Goal: Task Accomplishment & Management: Use online tool/utility

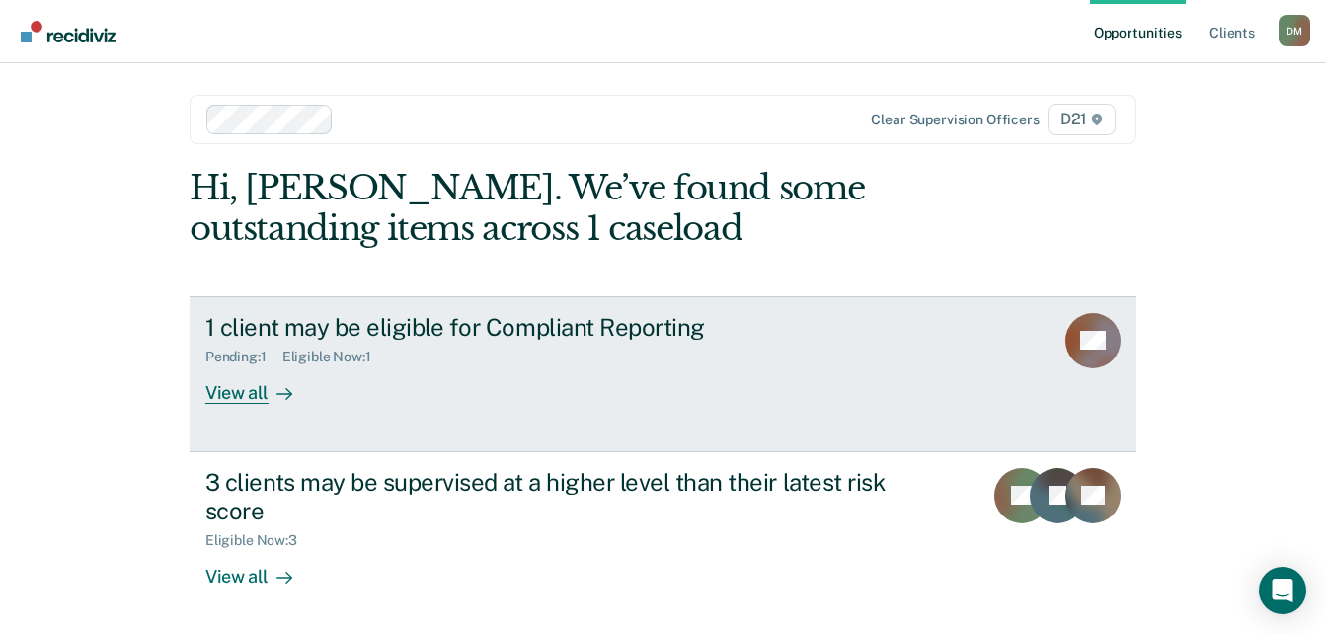
click at [227, 401] on div "View all" at bounding box center [260, 384] width 111 height 39
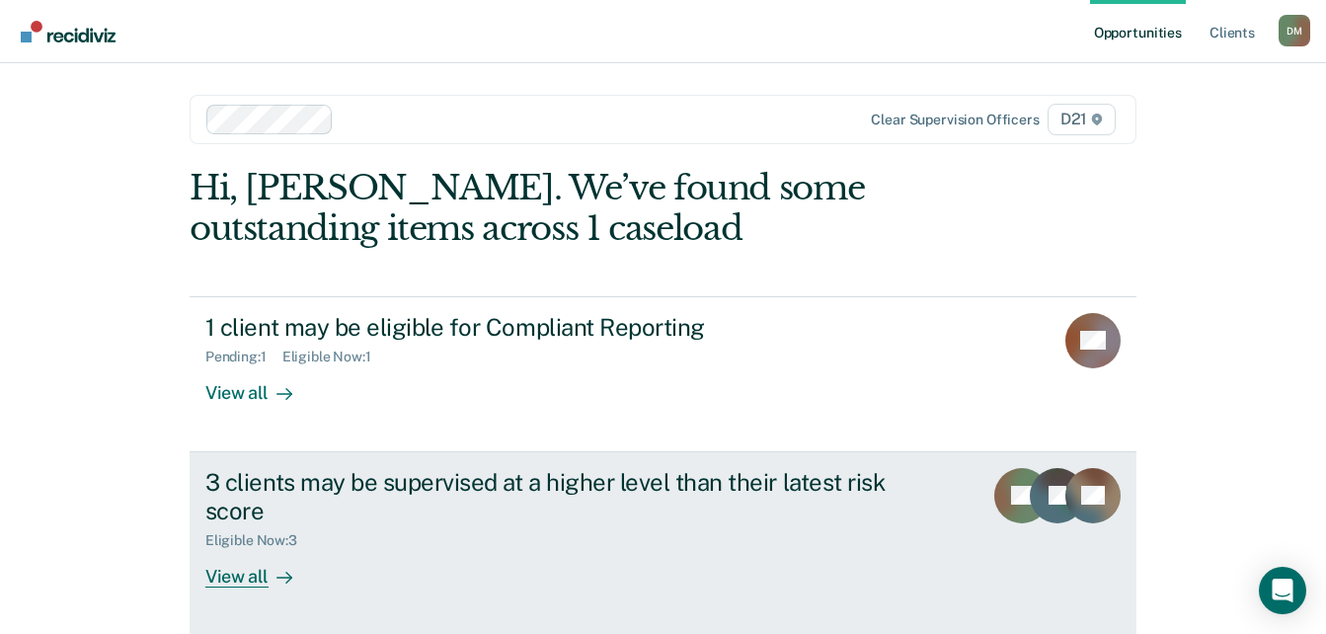
click at [765, 506] on div "3 clients may be supervised at a higher level than their latest risk score" at bounding box center [551, 496] width 693 height 57
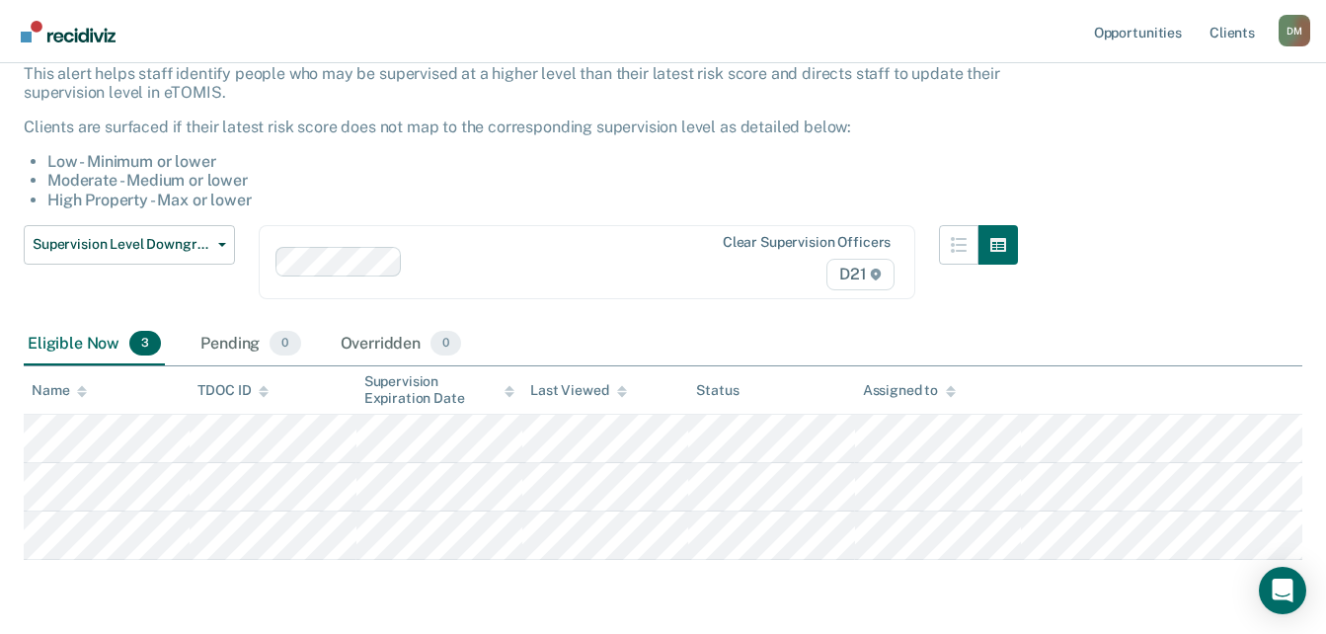
scroll to position [124, 0]
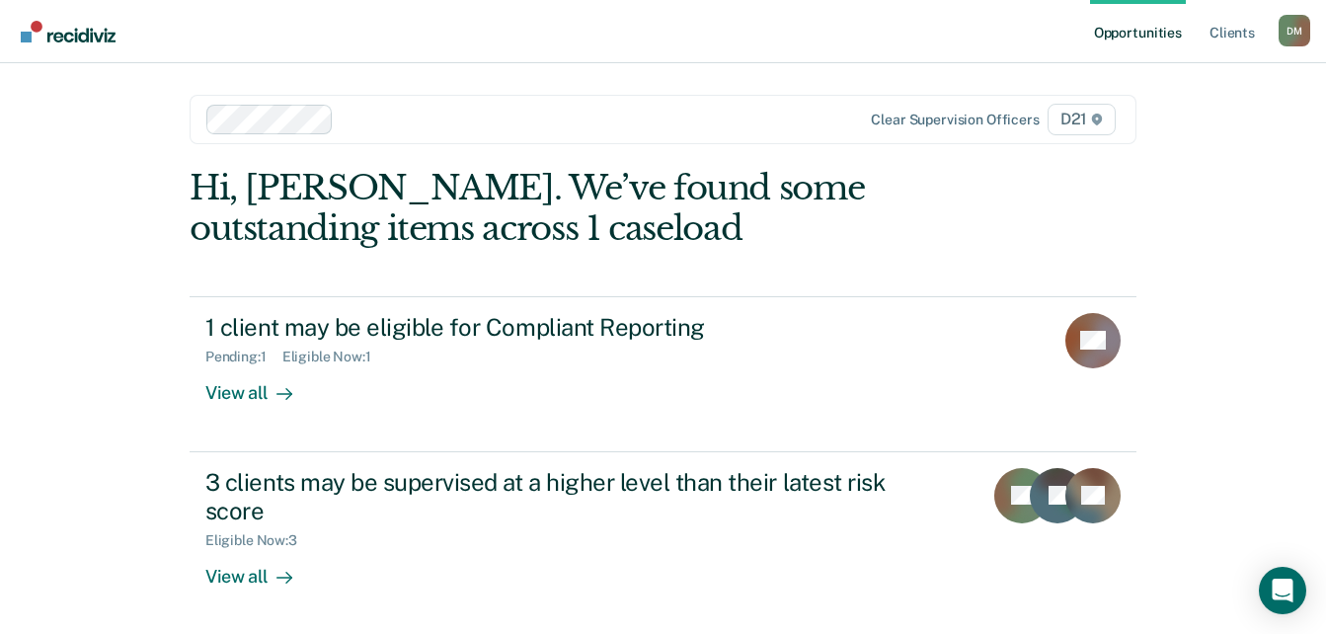
scroll to position [2, 0]
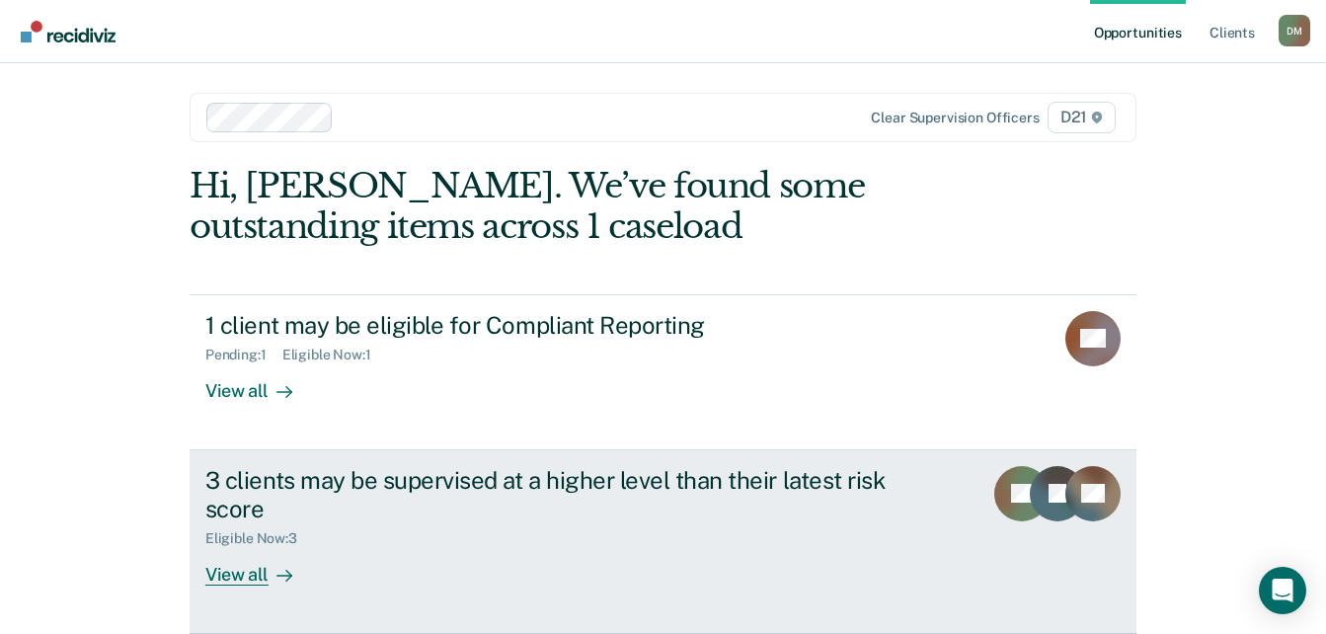
click at [269, 570] on div at bounding box center [281, 574] width 24 height 23
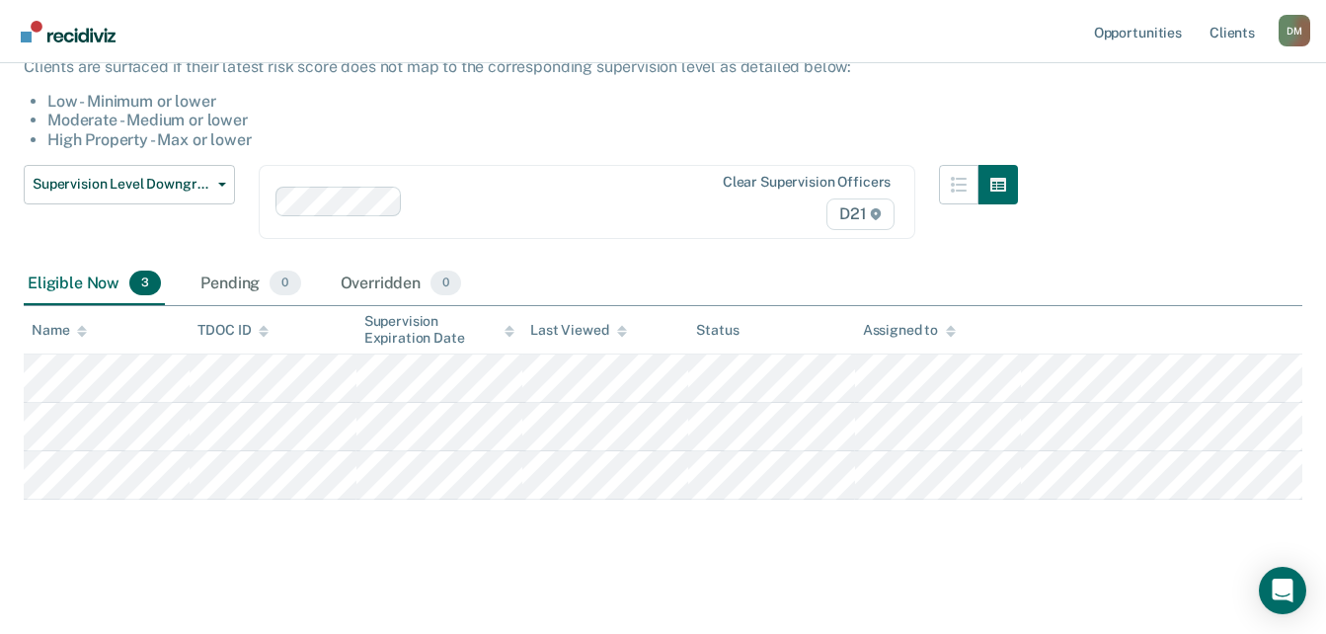
scroll to position [193, 0]
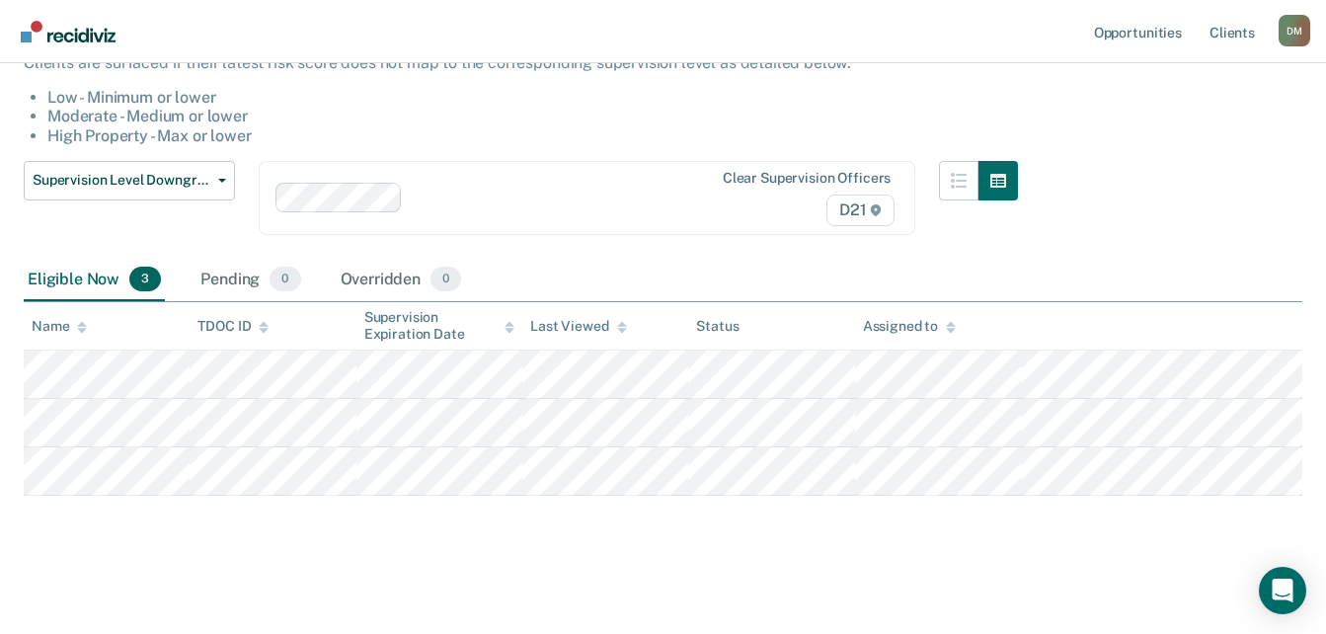
click at [1166, 259] on div "Eligible Now 3 Pending 0 Overridden 0" at bounding box center [663, 281] width 1279 height 44
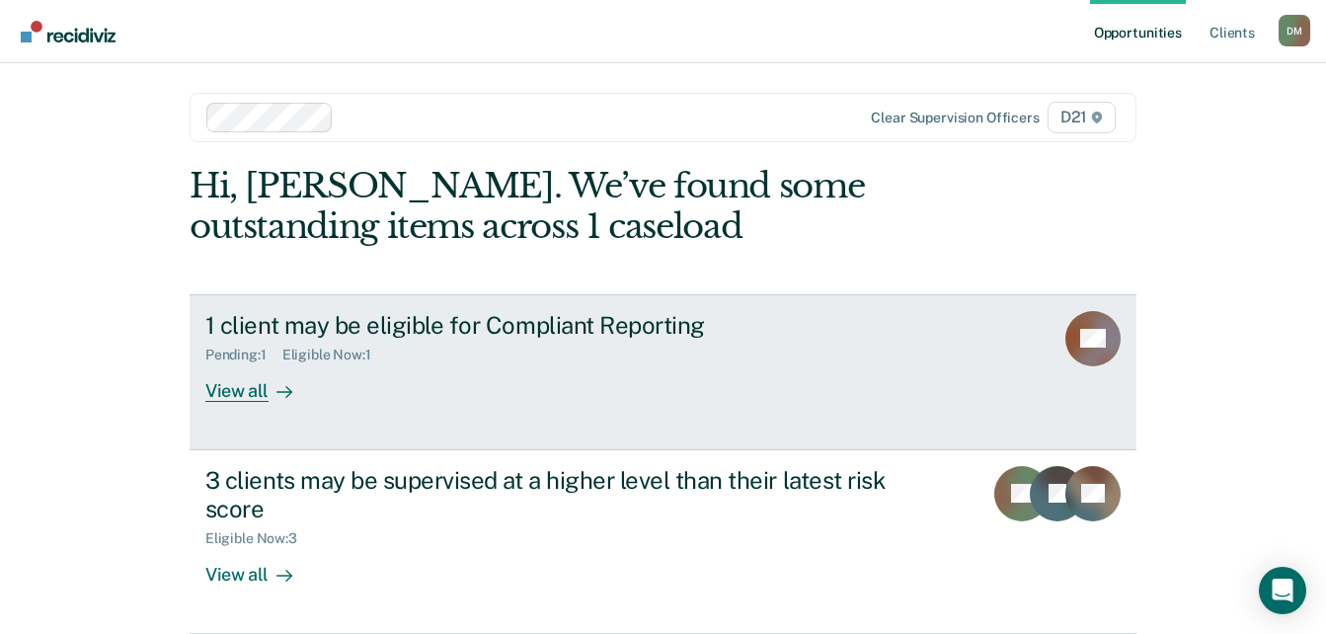
click at [277, 394] on icon at bounding box center [285, 392] width 16 height 16
